Goal: Navigation & Orientation: Find specific page/section

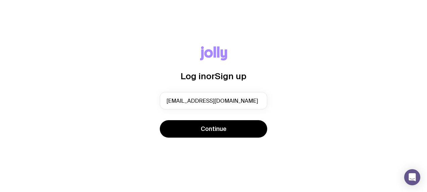
drag, startPoint x: 235, startPoint y: 101, endPoint x: 146, endPoint y: 103, distance: 89.0
click at [146, 103] on div "Log in or Sign up [EMAIL_ADDRESS][DOMAIN_NAME] Continue" at bounding box center [213, 95] width 395 height 99
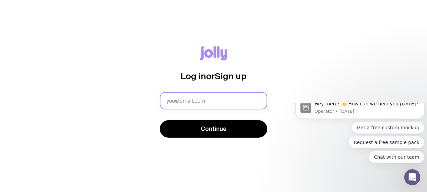
click at [191, 101] on input "text" at bounding box center [213, 100] width 107 height 17
type input "[EMAIL_ADDRESS][DOMAIN_NAME]"
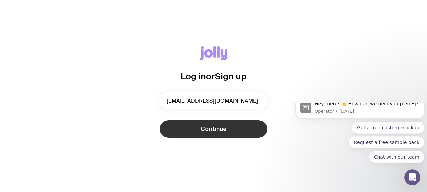
click at [202, 135] on button "Continue" at bounding box center [213, 128] width 107 height 17
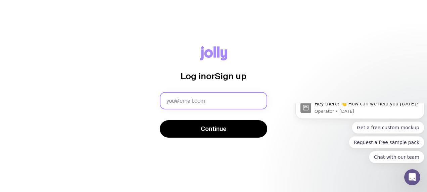
click at [185, 100] on input "text" at bounding box center [213, 100] width 107 height 17
type input "[EMAIL_ADDRESS][DOMAIN_NAME]"
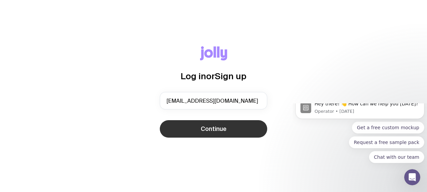
click at [199, 131] on button "Continue" at bounding box center [213, 128] width 107 height 17
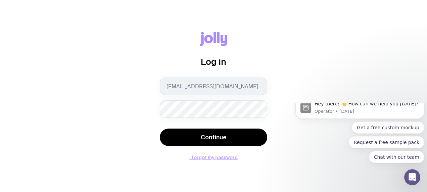
click at [232, 157] on button "I forgot my password" at bounding box center [213, 157] width 48 height 5
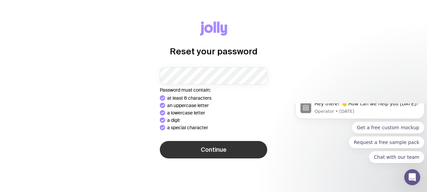
click at [225, 145] on button "Continue" at bounding box center [213, 149] width 107 height 17
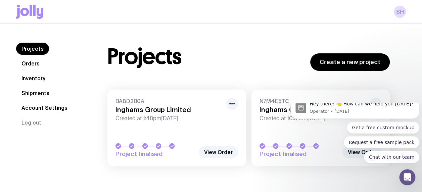
click at [410, 93] on div "Projects Orders Inventory Shipments Account Settings Log out Projects Orders In…" at bounding box center [211, 108] width 422 height 168
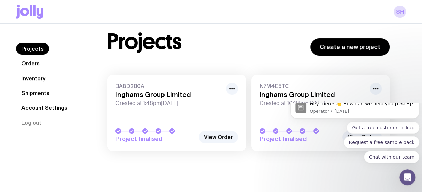
scroll to position [24, 0]
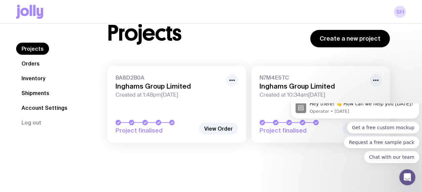
click at [409, 101] on div "Projects Orders Inventory Shipments Account Settings Log out Projects Orders In…" at bounding box center [211, 84] width 422 height 168
click at [225, 128] on link "View Order" at bounding box center [218, 129] width 39 height 12
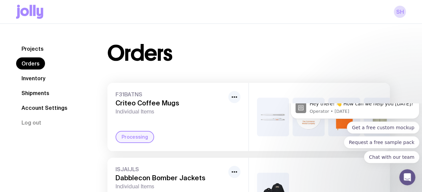
click at [40, 93] on link "Shipments" at bounding box center [35, 93] width 39 height 12
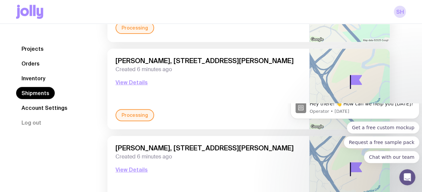
scroll to position [44, 0]
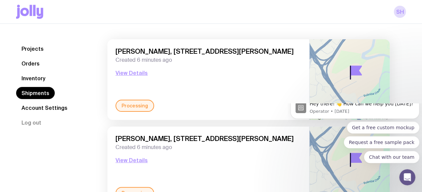
click at [140, 107] on div "Processing" at bounding box center [135, 106] width 39 height 12
click at [143, 70] on button "View Details" at bounding box center [132, 73] width 32 height 8
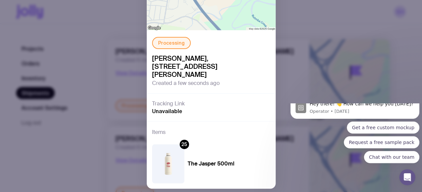
scroll to position [78, 0]
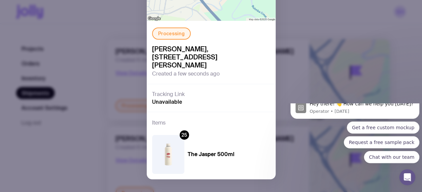
click at [295, 83] on div "Processing Sharon Hiku, 50 Goodman Place, Murarrie 4172 QLD, Australia Created …" at bounding box center [211, 96] width 422 height 192
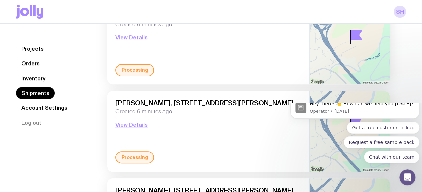
scroll to position [111, 0]
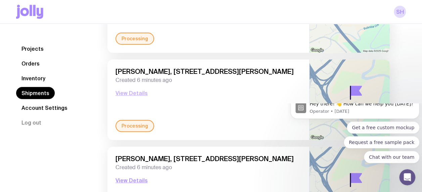
click at [138, 90] on button "View Details" at bounding box center [132, 93] width 32 height 8
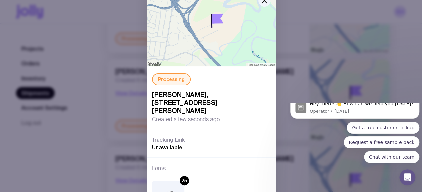
scroll to position [78, 0]
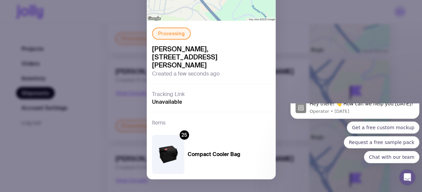
click at [299, 79] on div "Processing Sharon Hiku, 50 Goodman Place, Murarrie 4172 QLD, Australia Created …" at bounding box center [211, 96] width 422 height 192
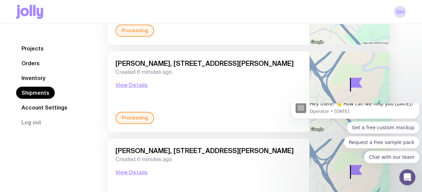
scroll to position [212, 0]
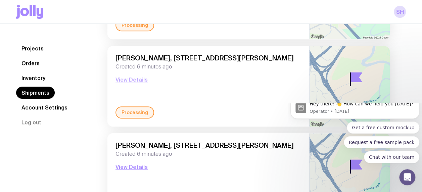
click at [139, 81] on button "View Details" at bounding box center [132, 80] width 32 height 8
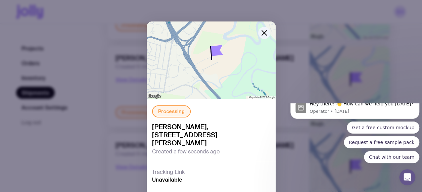
scroll to position [78, 0]
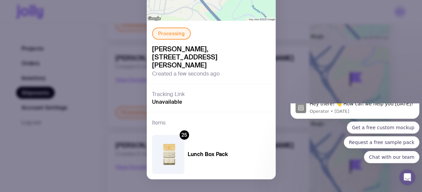
click at [287, 73] on div "Processing Sharon Hiku, 50 Goodman Place, Murarrie 4172 QLD, Australia Created …" at bounding box center [211, 96] width 422 height 192
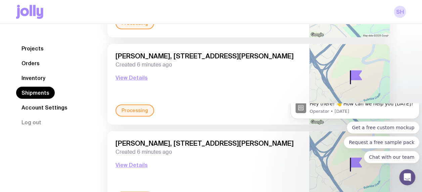
scroll to position [279, 0]
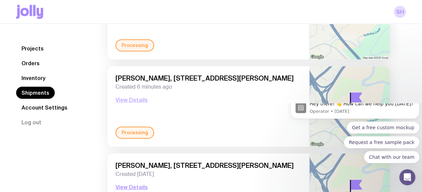
click at [141, 99] on button "View Details" at bounding box center [132, 100] width 32 height 8
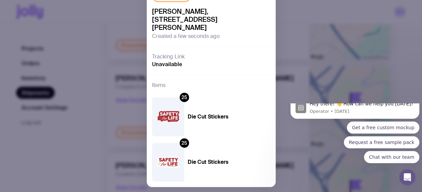
scroll to position [124, 0]
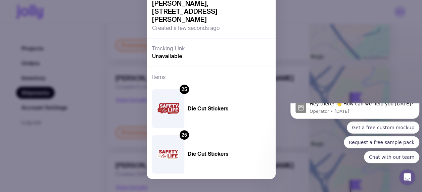
click at [298, 79] on div "Processing Sharon Hiku, 50 Goodman Place, Murarrie 4172 QLD, Australia Created …" at bounding box center [211, 96] width 422 height 192
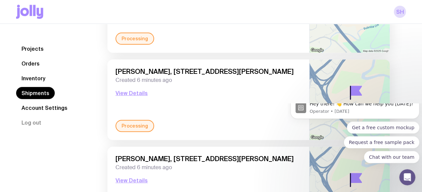
scroll to position [0, 0]
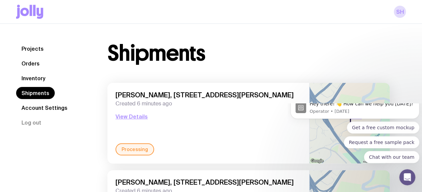
click at [38, 79] on link "Inventory" at bounding box center [33, 78] width 35 height 12
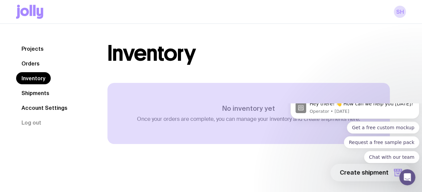
click at [34, 60] on link "Orders" at bounding box center [30, 63] width 29 height 12
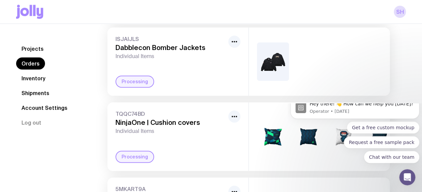
scroll to position [63, 0]
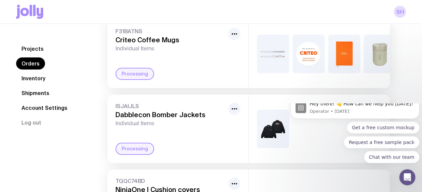
click at [277, 139] on img at bounding box center [273, 129] width 32 height 39
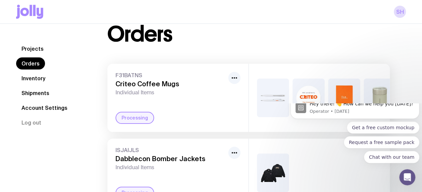
scroll to position [0, 0]
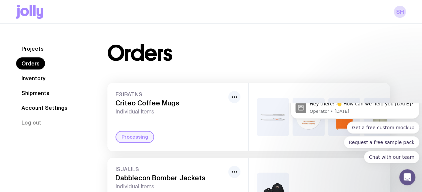
click at [43, 48] on link "Projects" at bounding box center [32, 49] width 33 height 12
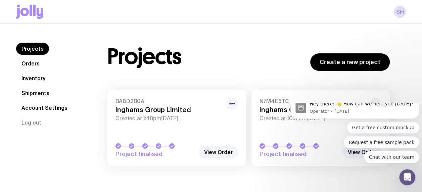
drag, startPoint x: 30, startPoint y: 79, endPoint x: 46, endPoint y: 83, distance: 16.3
click at [30, 78] on link "Inventory" at bounding box center [33, 78] width 35 height 12
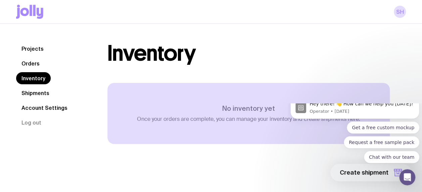
click at [37, 49] on link "Projects" at bounding box center [32, 49] width 33 height 12
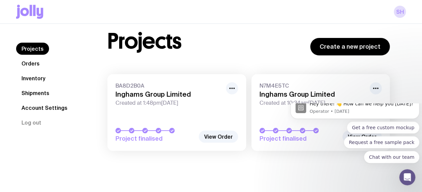
scroll to position [24, 0]
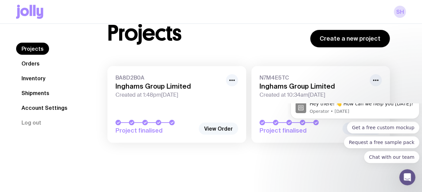
click at [218, 128] on link "View Order" at bounding box center [218, 129] width 39 height 12
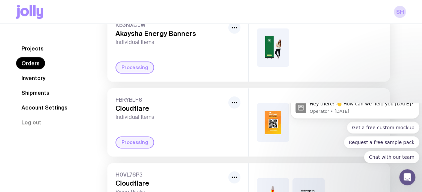
scroll to position [470, 0]
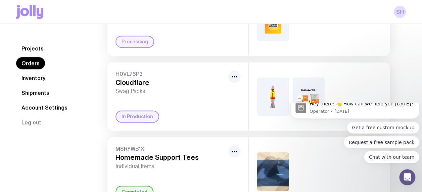
click at [33, 80] on link "Inventory" at bounding box center [33, 78] width 35 height 12
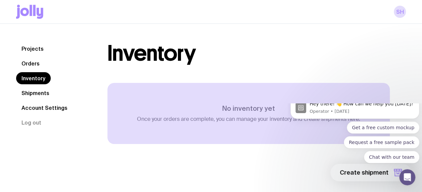
click at [36, 108] on link "Account Settings" at bounding box center [44, 108] width 57 height 12
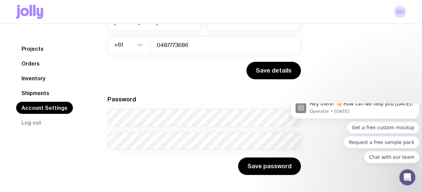
scroll to position [108, 0]
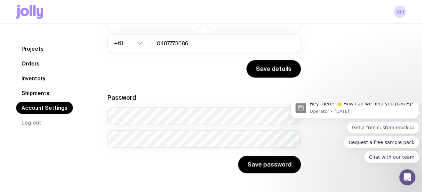
click at [33, 94] on link "Shipments" at bounding box center [35, 93] width 39 height 12
